Goal: Task Accomplishment & Management: Use online tool/utility

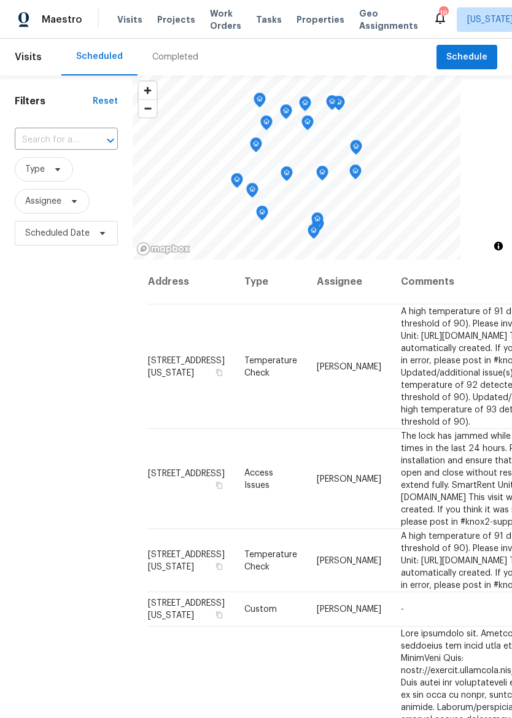
click at [299, 17] on span "Properties" at bounding box center [320, 20] width 48 height 12
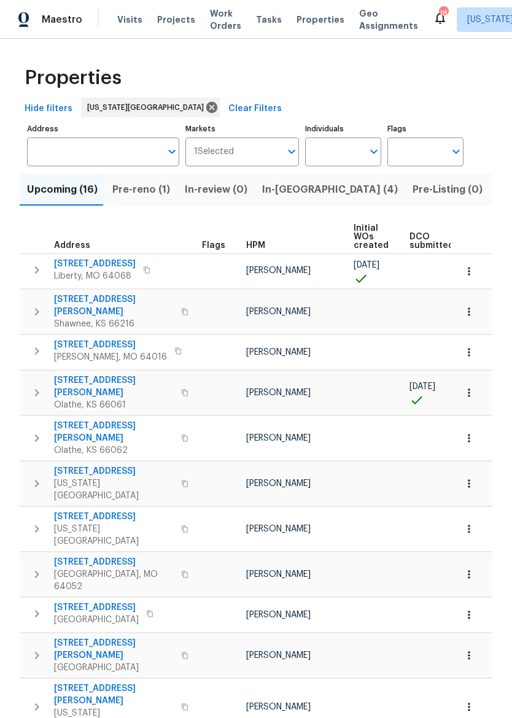
click at [276, 201] on button "In-[GEOGRAPHIC_DATA] (4)" at bounding box center [330, 190] width 150 height 32
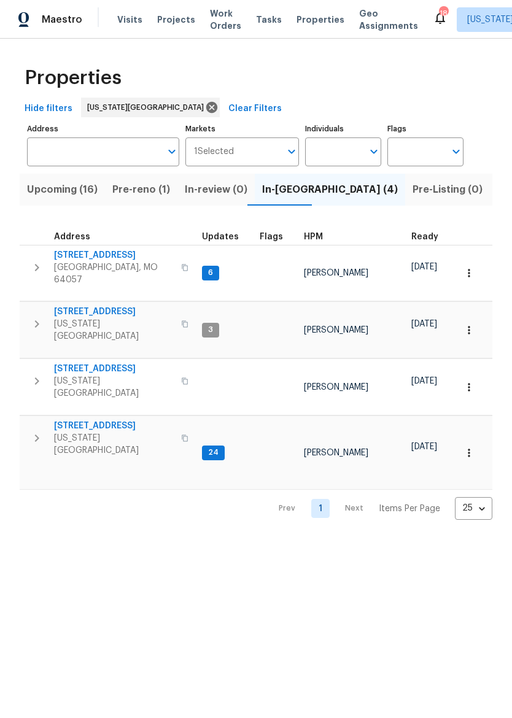
click at [98, 261] on span "[STREET_ADDRESS]" at bounding box center [114, 255] width 120 height 12
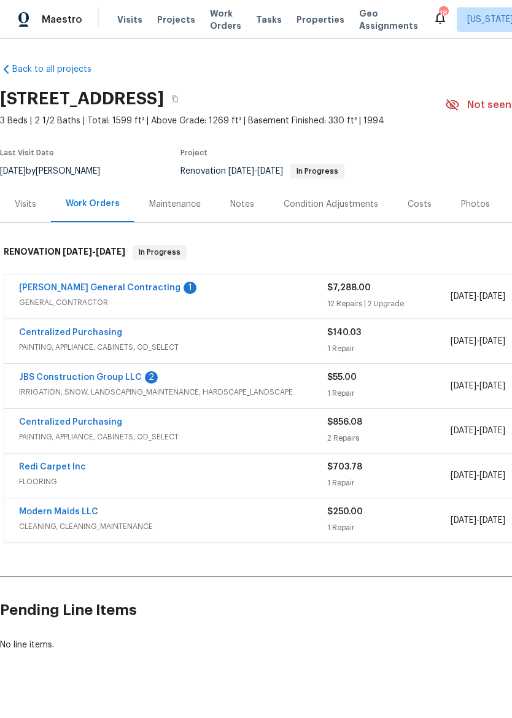
click at [70, 380] on link "JBS Construction Group LLC" at bounding box center [80, 377] width 123 height 9
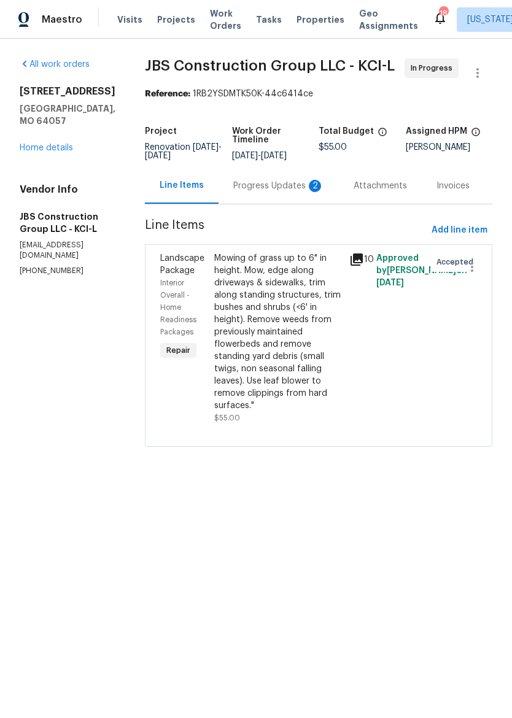
click at [285, 204] on div "Progress Updates 2" at bounding box center [278, 186] width 120 height 36
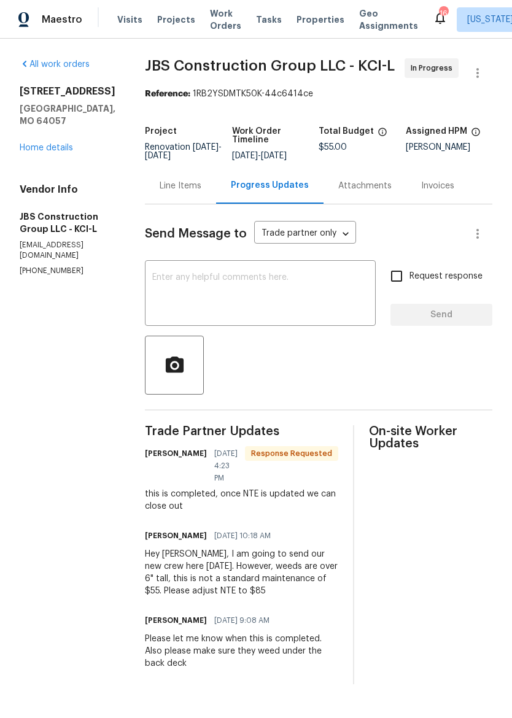
click at [201, 192] on div "Line Items" at bounding box center [181, 186] width 42 height 12
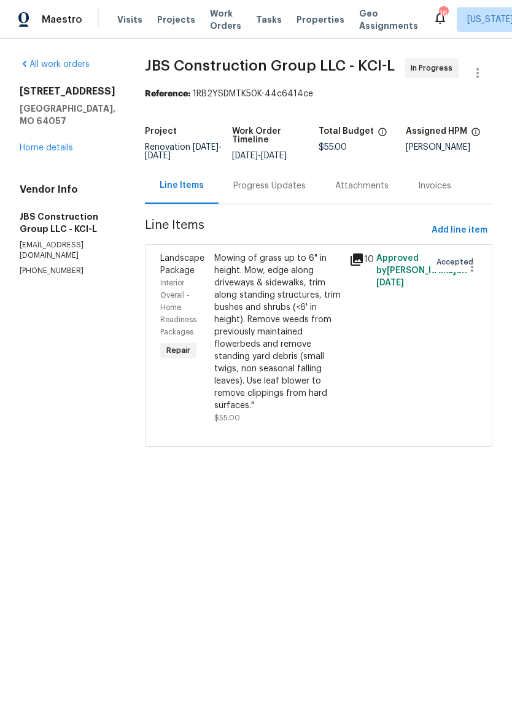
click at [318, 395] on div "Mowing of grass up to 6" in height. Mow, edge along driveways & sidewalks, trim…" at bounding box center [278, 332] width 128 height 160
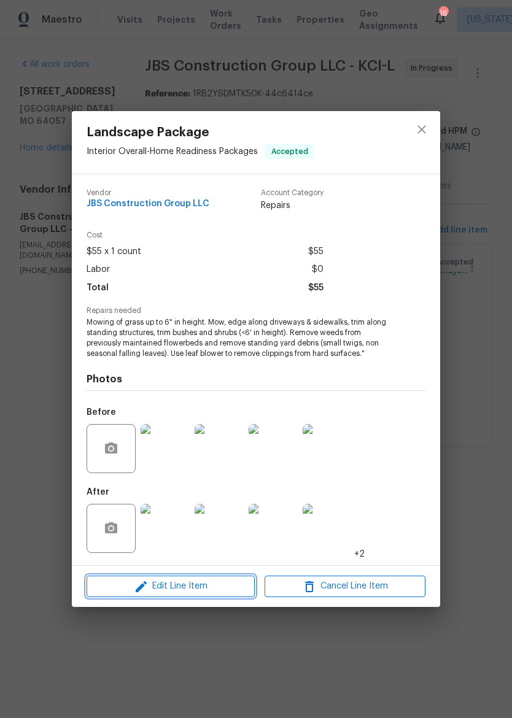
click at [142, 587] on icon "button" at bounding box center [141, 586] width 11 height 11
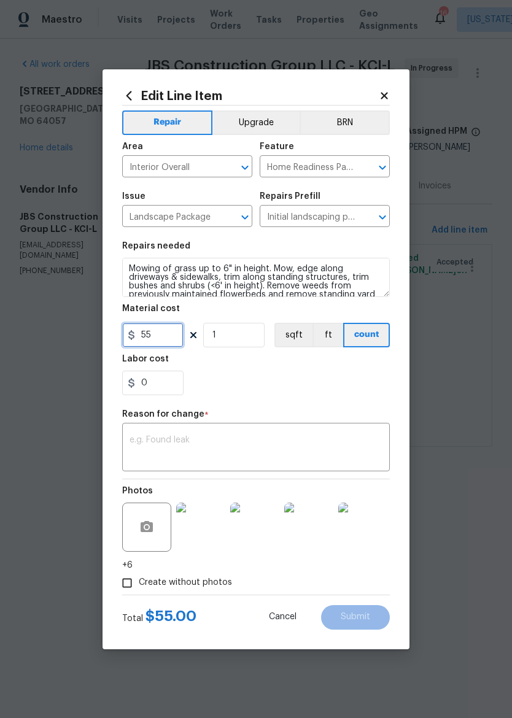
click at [176, 333] on input "55" at bounding box center [152, 335] width 61 height 25
type input "85"
click at [291, 375] on div "0" at bounding box center [256, 383] width 268 height 25
click at [293, 438] on textarea at bounding box center [255, 449] width 253 height 26
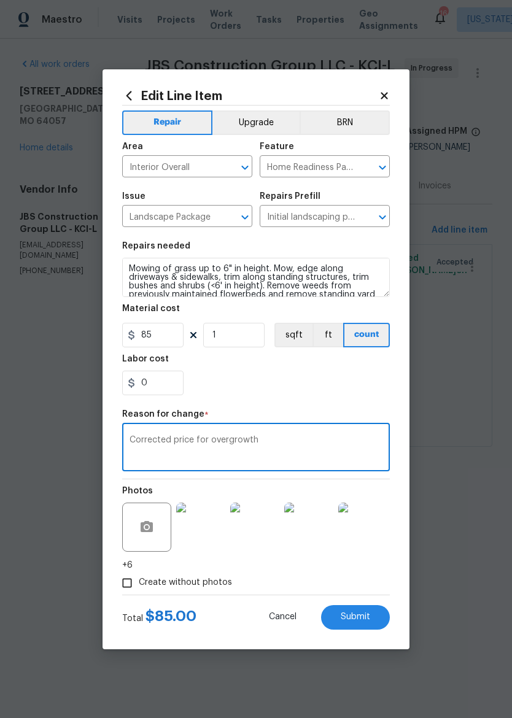
type textarea "Corrected price for overgrowth"
click at [365, 392] on div "0" at bounding box center [256, 383] width 268 height 25
click at [358, 619] on span "Submit" at bounding box center [355, 616] width 29 height 9
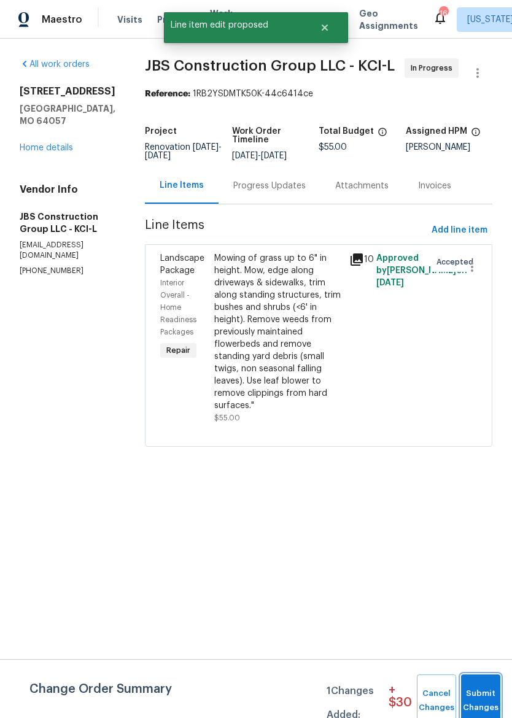
click at [484, 697] on span "Submit Changes" at bounding box center [480, 701] width 27 height 28
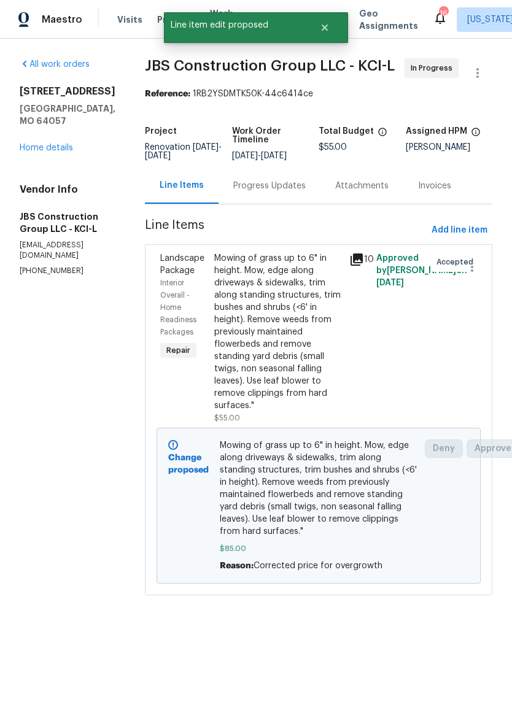
click at [58, 144] on link "Home details" at bounding box center [46, 148] width 53 height 9
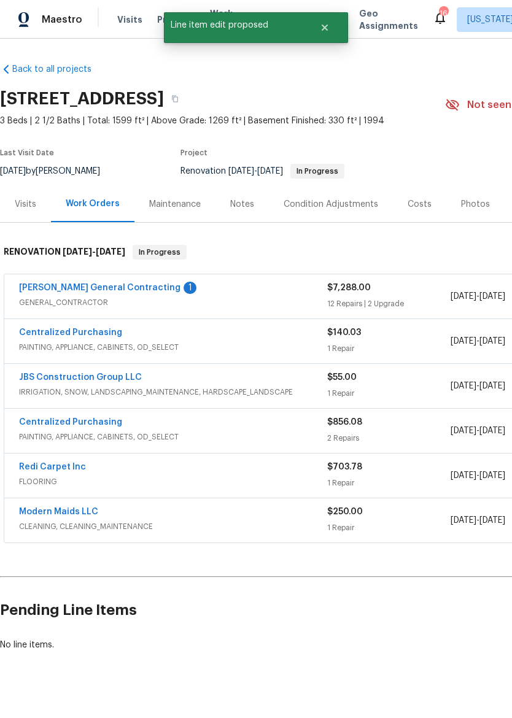
click at [45, 290] on link "[PERSON_NAME] General Contracting" at bounding box center [99, 288] width 161 height 9
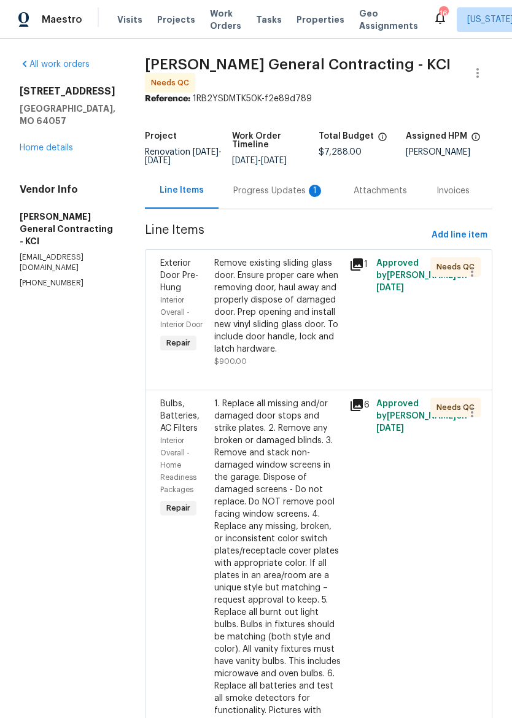
click at [317, 197] on div "Progress Updates 1" at bounding box center [278, 191] width 91 height 12
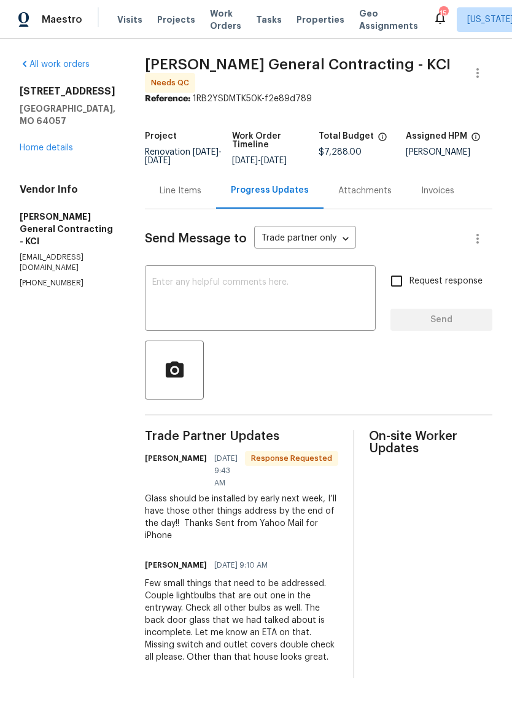
click at [34, 144] on link "Home details" at bounding box center [46, 148] width 53 height 9
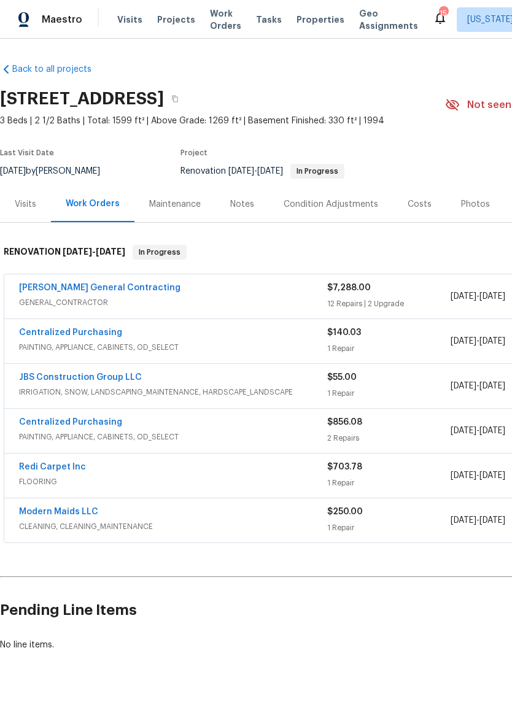
click at [282, 339] on div "Centralized Purchasing" at bounding box center [173, 333] width 308 height 15
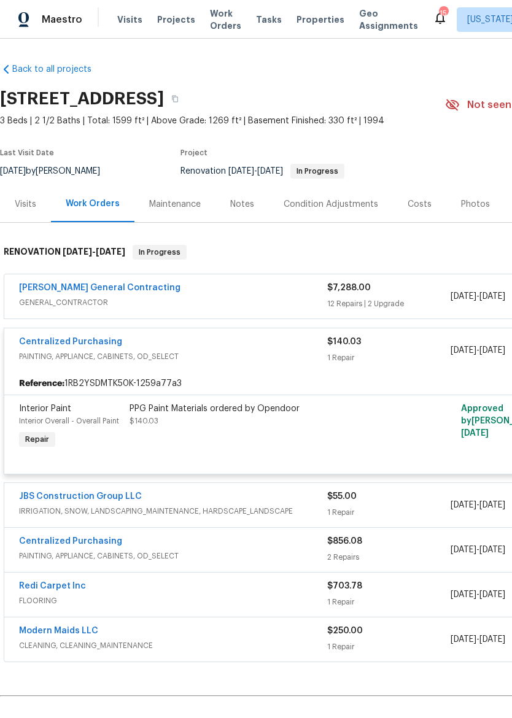
click at [294, 422] on div "PPG Paint Materials ordered by Opendoor $140.03" at bounding box center [263, 415] width 269 height 25
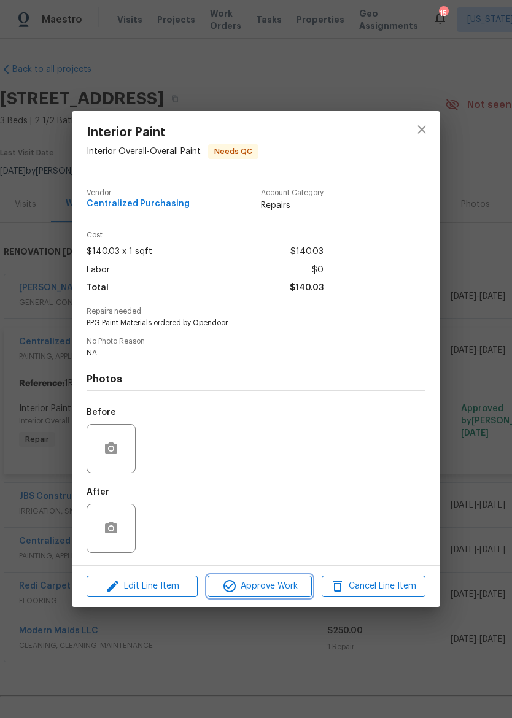
click at [278, 594] on span "Approve Work" at bounding box center [259, 586] width 96 height 15
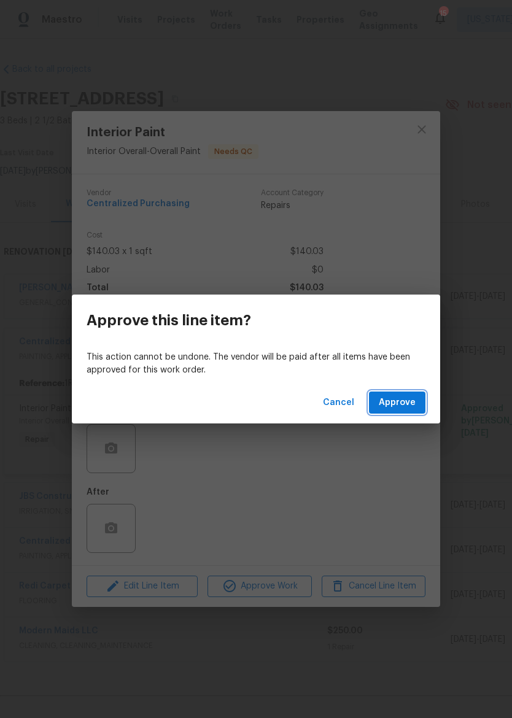
click at [415, 409] on span "Approve" at bounding box center [397, 402] width 37 height 15
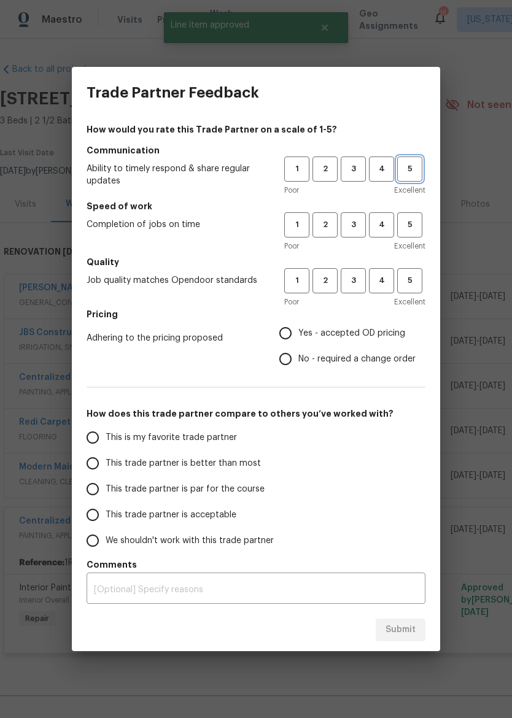
click at [411, 167] on span "5" at bounding box center [409, 169] width 23 height 14
click at [411, 222] on span "5" at bounding box center [409, 225] width 23 height 14
click at [419, 284] on span "5" at bounding box center [409, 281] width 23 height 14
click at [359, 336] on span "Yes - accepted OD pricing" at bounding box center [351, 333] width 107 height 13
click at [298, 336] on input "Yes - accepted OD pricing" at bounding box center [285, 333] width 26 height 26
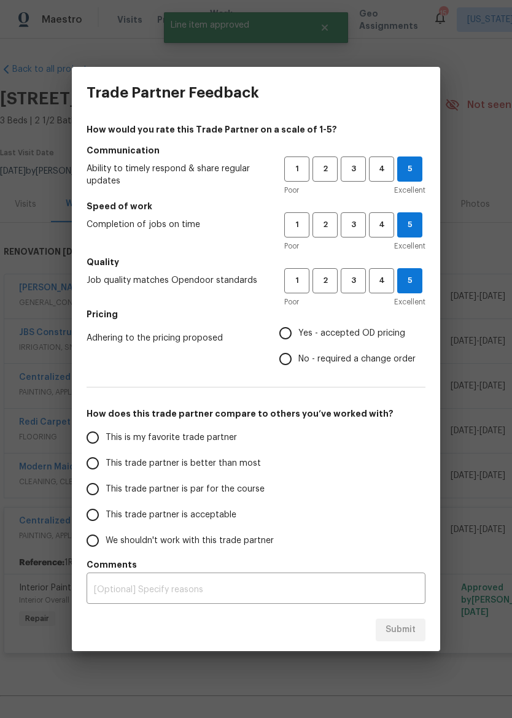
radio input "true"
click at [236, 462] on span "This trade partner is better than most" at bounding box center [183, 463] width 155 height 13
click at [106, 462] on input "This trade partner is better than most" at bounding box center [93, 463] width 26 height 26
click at [404, 630] on span "Submit" at bounding box center [400, 629] width 30 height 15
radio input "true"
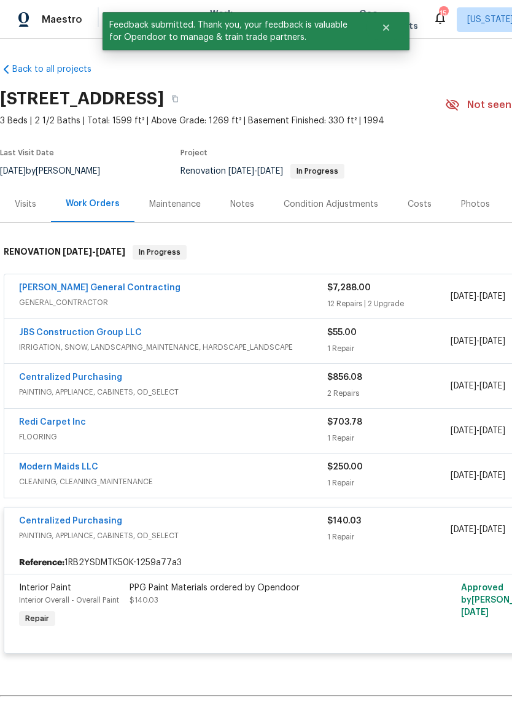
click at [282, 533] on span "PAINTING, APPLIANCE, CABINETS, OD_SELECT" at bounding box center [173, 536] width 308 height 12
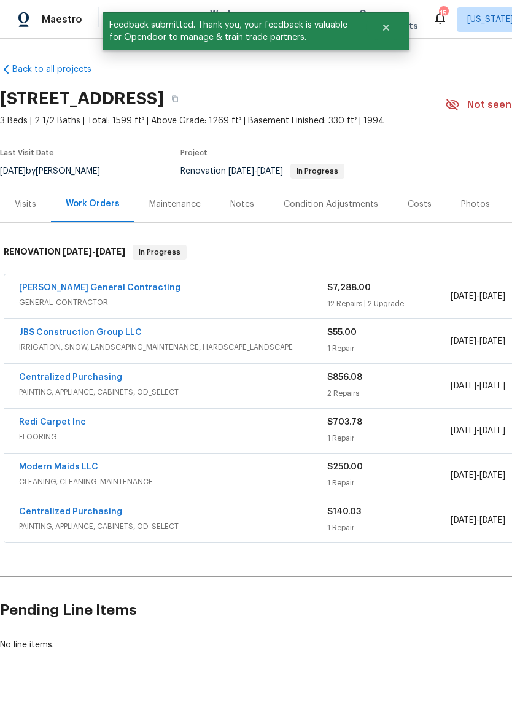
click at [296, 345] on span "IRRIGATION, SNOW, LANDSCAPING_MAINTENANCE, HARDSCAPE_LANDSCAPE" at bounding box center [173, 347] width 308 height 12
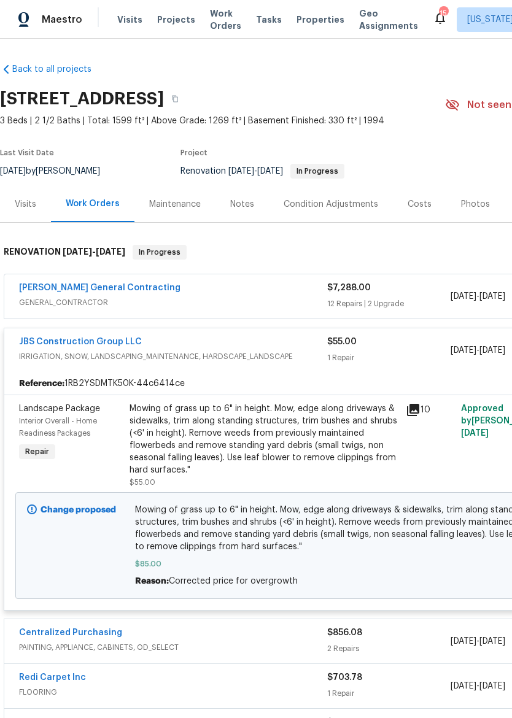
click at [337, 434] on div "Mowing of grass up to 6" in height. Mow, edge along driveways & sidewalks, trim…" at bounding box center [263, 440] width 269 height 74
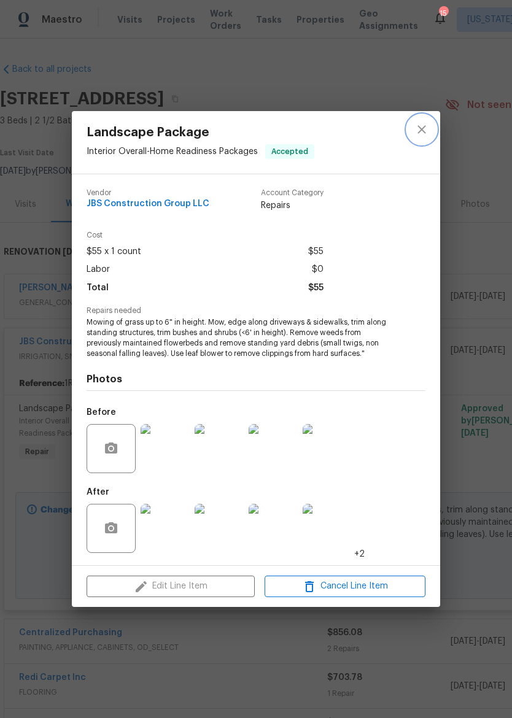
click at [429, 127] on button "close" at bounding box center [421, 129] width 29 height 29
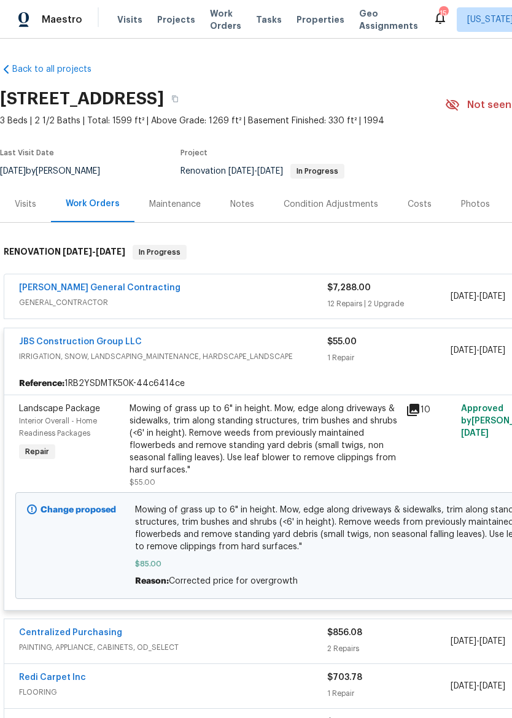
click at [291, 364] on div "JBS Construction Group LLC IRRIGATION, SNOW, LANDSCAPING_MAINTENANCE, HARDSCAPE…" at bounding box center [173, 350] width 308 height 29
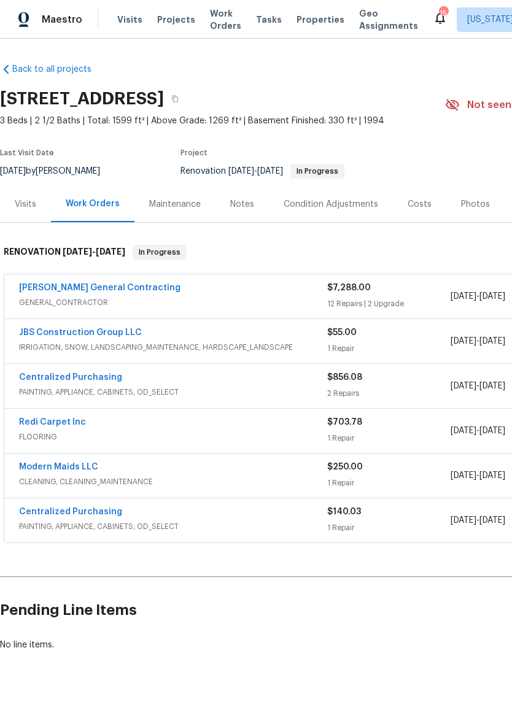
click at [293, 297] on span "GENERAL_CONTRACTOR" at bounding box center [173, 302] width 308 height 12
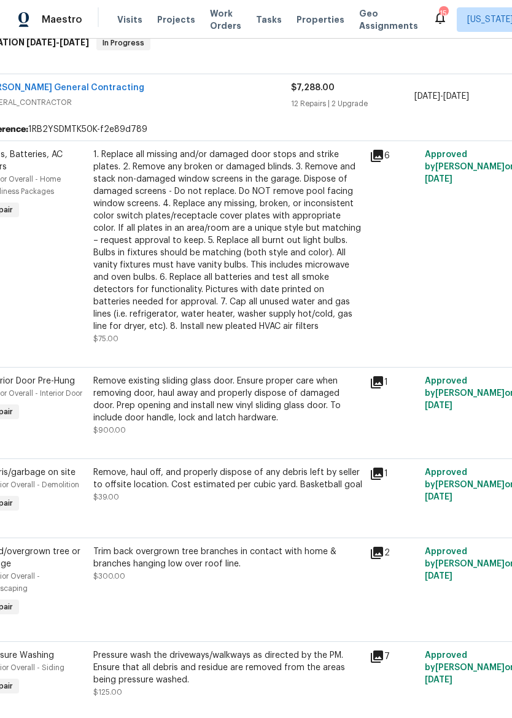
scroll to position [203, 33]
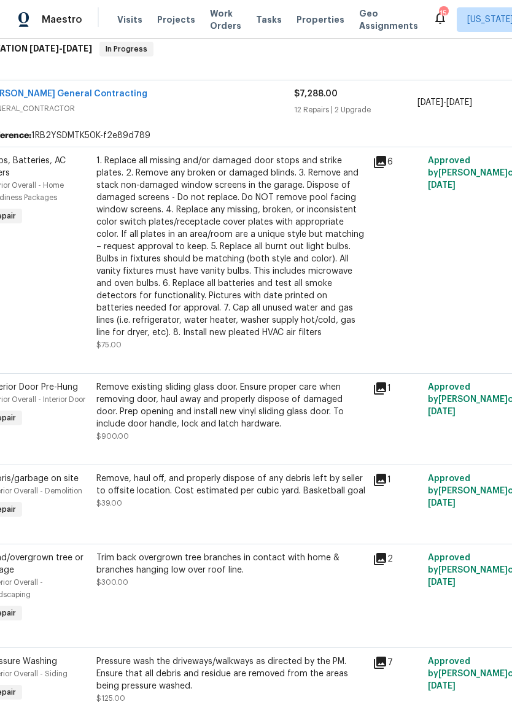
click at [308, 285] on div "1. Replace all missing and/or damaged door stops and strike plates. 2. Remove a…" at bounding box center [230, 247] width 269 height 184
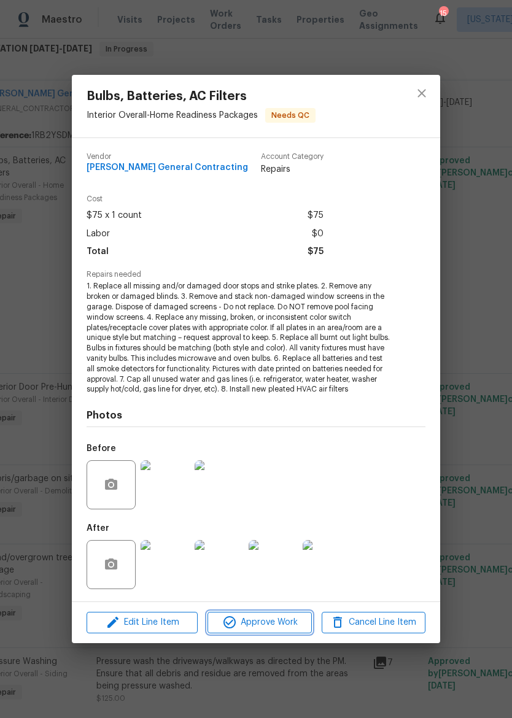
click at [282, 618] on span "Approve Work" at bounding box center [259, 622] width 96 height 15
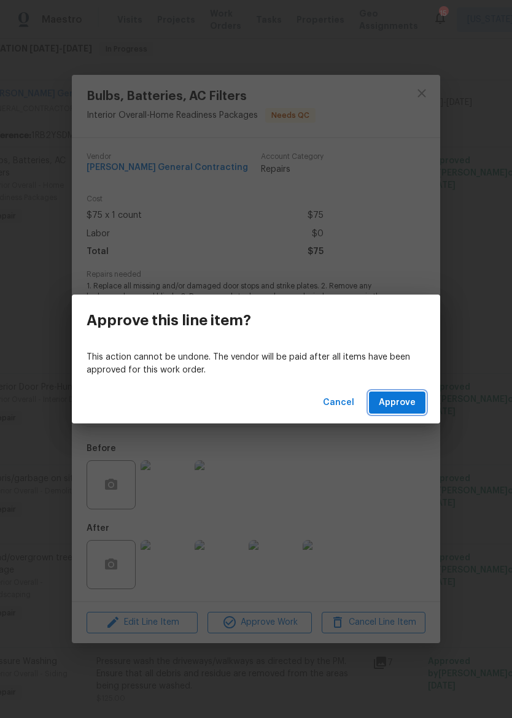
click at [406, 398] on span "Approve" at bounding box center [397, 402] width 37 height 15
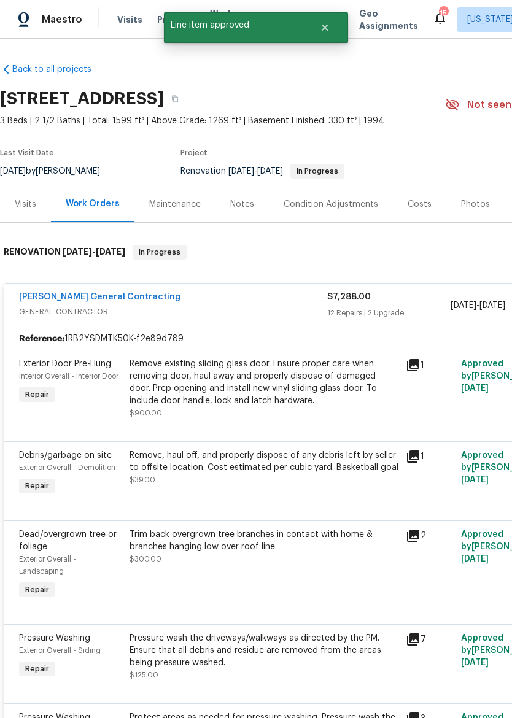
scroll to position [0, 0]
click at [285, 306] on span "GENERAL_CONTRACTOR" at bounding box center [173, 312] width 308 height 12
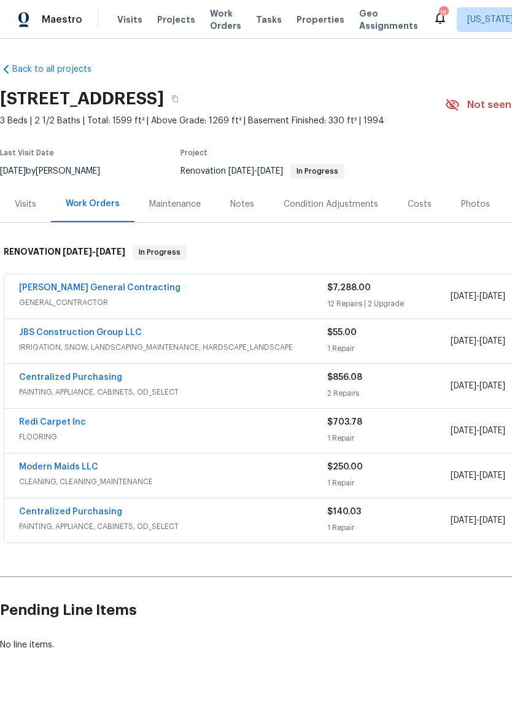
click at [42, 14] on span "Maestro" at bounding box center [62, 20] width 41 height 12
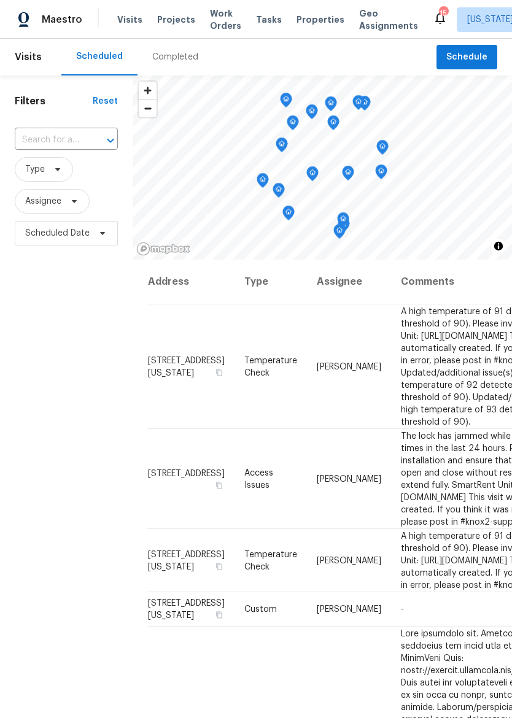
click at [304, 23] on span "Properties" at bounding box center [320, 20] width 48 height 12
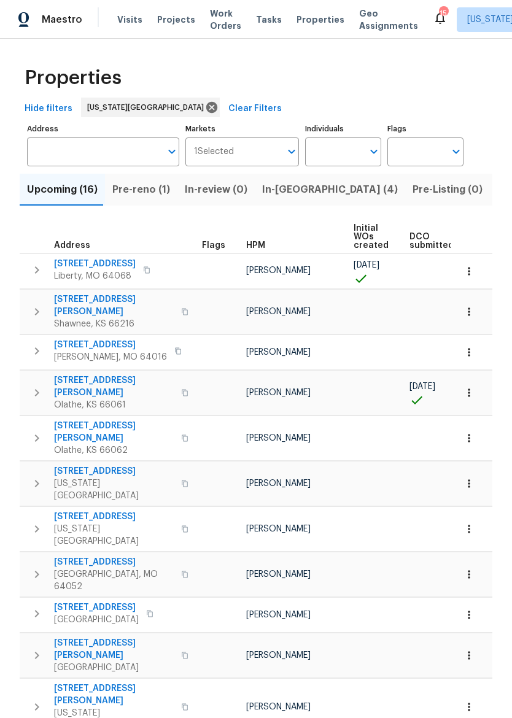
click at [276, 191] on span "In-reno (4)" at bounding box center [330, 189] width 136 height 17
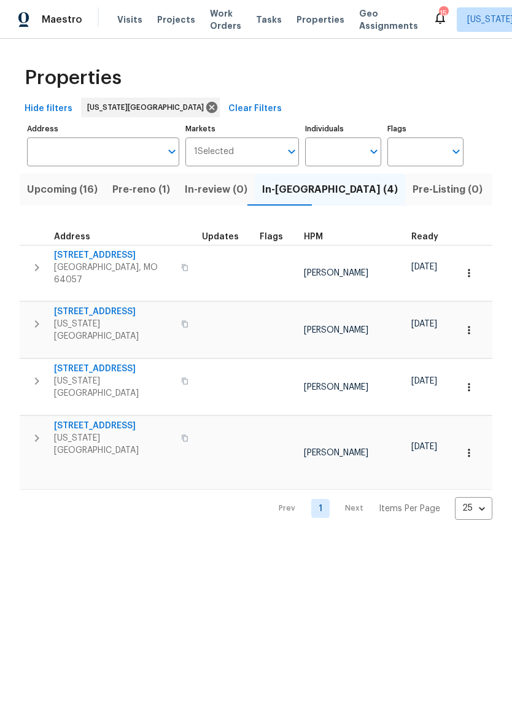
click at [141, 188] on span "Pre-reno (1)" at bounding box center [141, 189] width 58 height 17
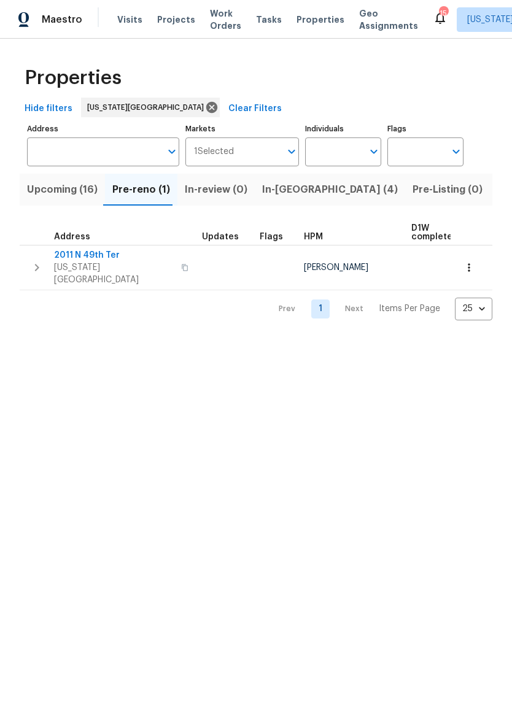
click at [79, 253] on span "2011 N 49th Ter" at bounding box center [114, 255] width 120 height 12
